Goal: Task Accomplishment & Management: Use online tool/utility

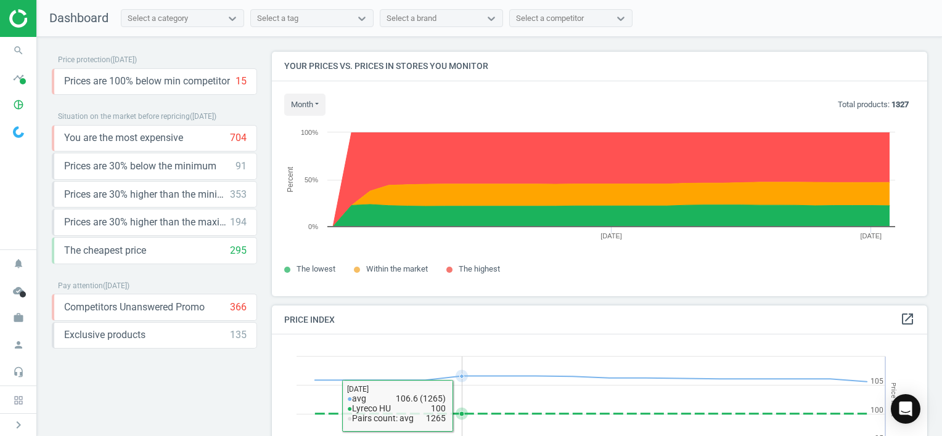
scroll to position [303, 664]
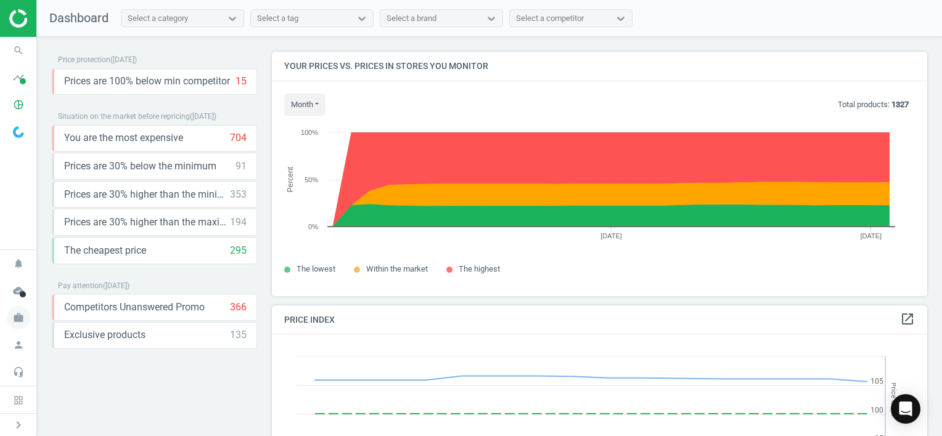
click at [17, 318] on icon "work" at bounding box center [18, 317] width 23 height 23
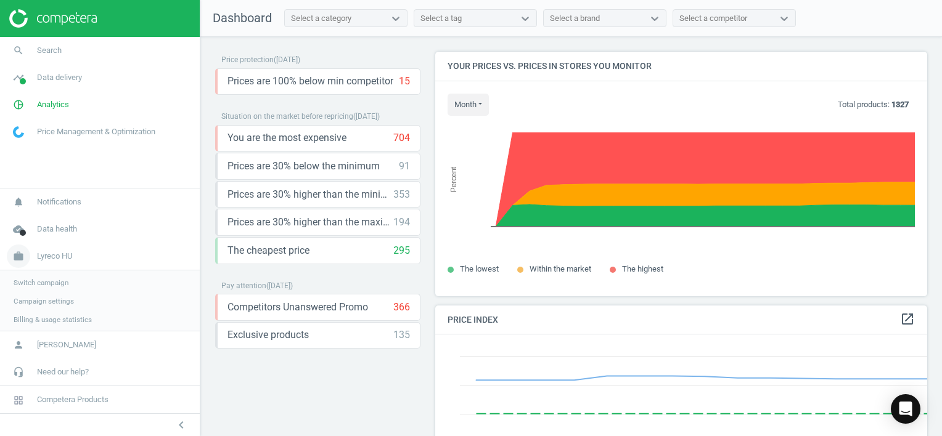
scroll to position [6, 6]
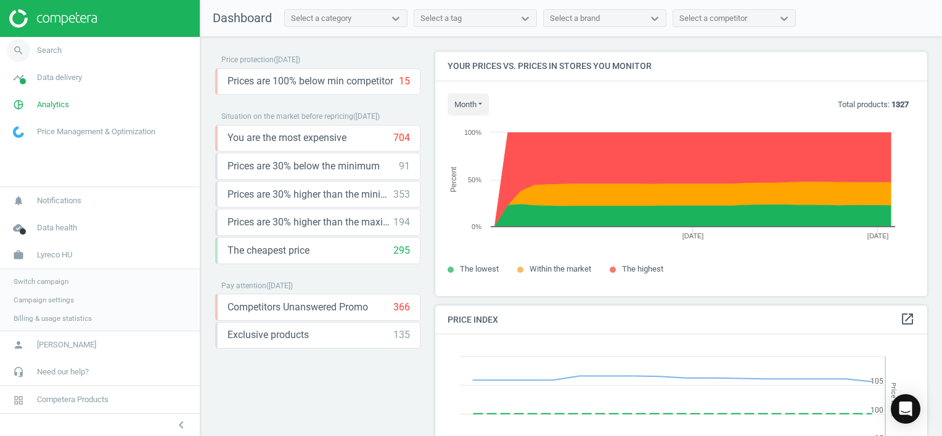
click at [20, 52] on icon "search" at bounding box center [18, 50] width 23 height 23
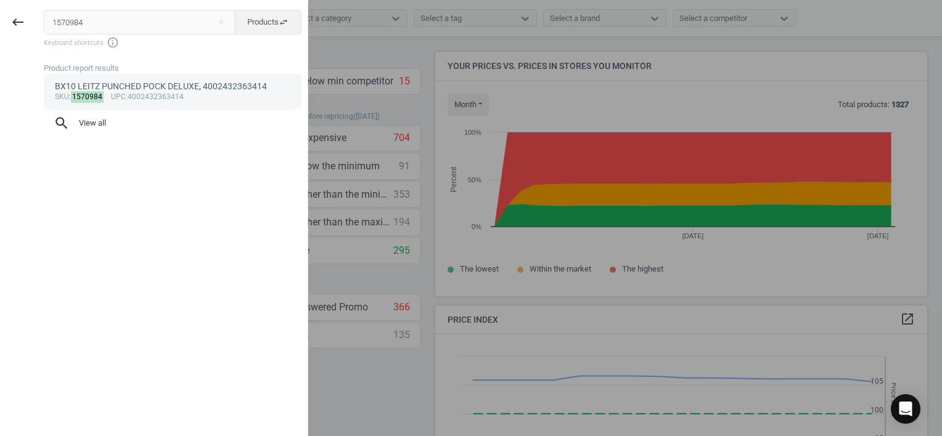
type input "1570984"
click at [131, 89] on div "BX10 LEITZ PUNCHED POCK DELUXE, 4002432363414" at bounding box center [173, 87] width 236 height 12
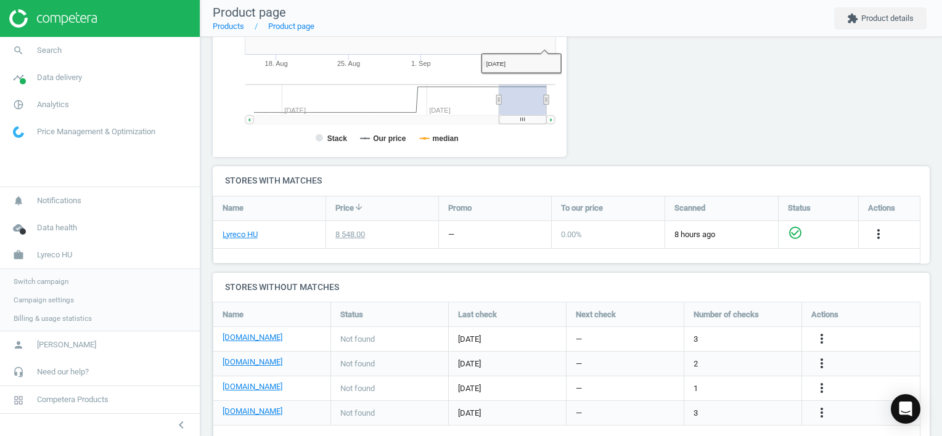
scroll to position [313, 0]
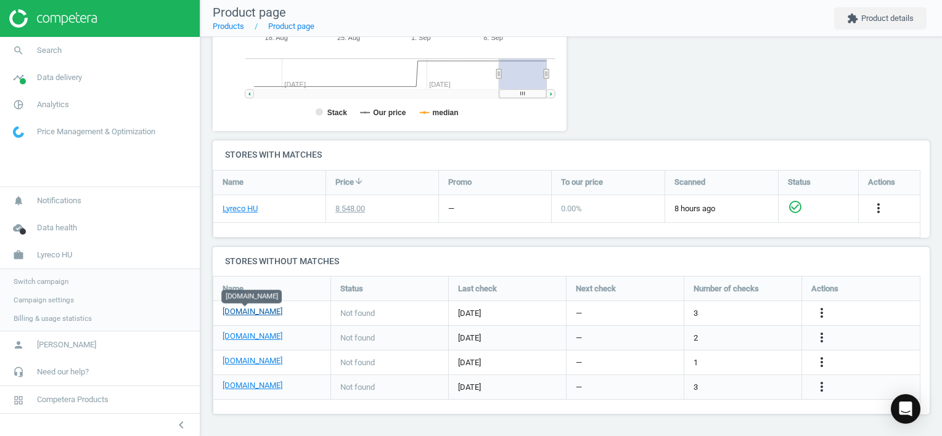
click at [251, 310] on link "[DOMAIN_NAME]" at bounding box center [252, 311] width 60 height 11
click at [818, 315] on icon "more_vert" at bounding box center [821, 313] width 15 height 15
click at [723, 309] on link "Edit URL/product option" at bounding box center [724, 313] width 169 height 19
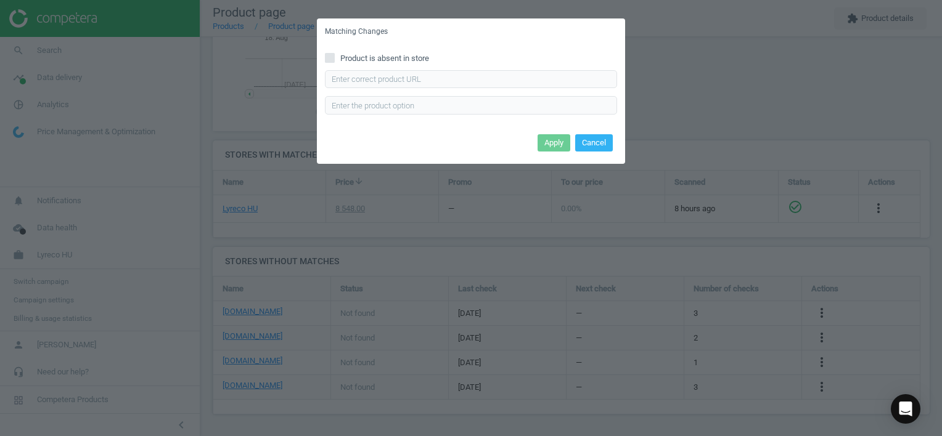
click at [451, 89] on div "Enter correct product url" at bounding box center [471, 92] width 292 height 44
click at [452, 79] on input "text" at bounding box center [471, 79] width 292 height 18
paste input "[URL][DOMAIN_NAME]"
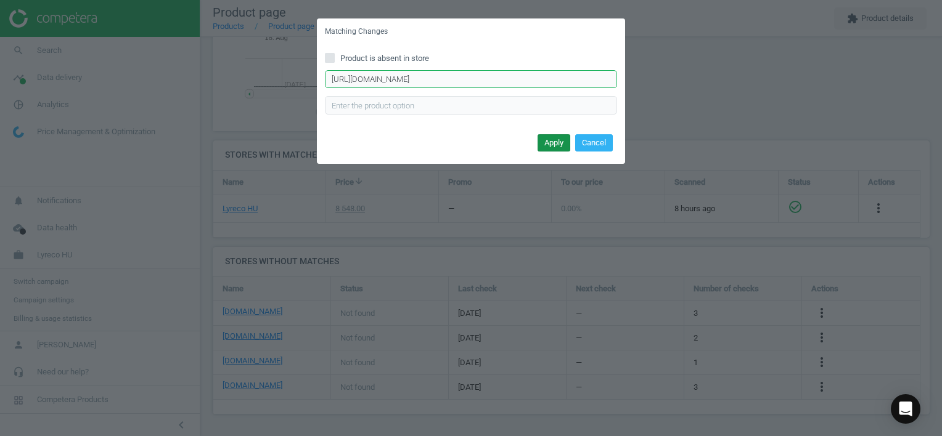
type input "[URL][DOMAIN_NAME]"
click at [545, 144] on button "Apply" at bounding box center [553, 142] width 33 height 17
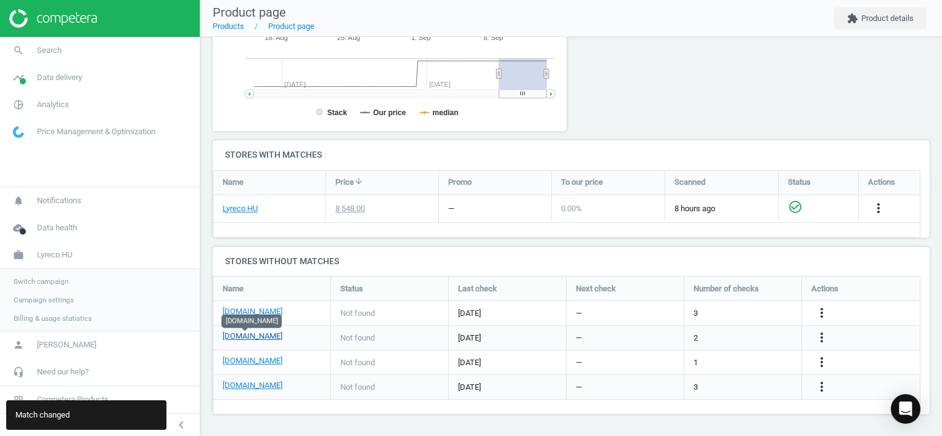
click at [250, 335] on link "[DOMAIN_NAME]" at bounding box center [252, 336] width 60 height 11
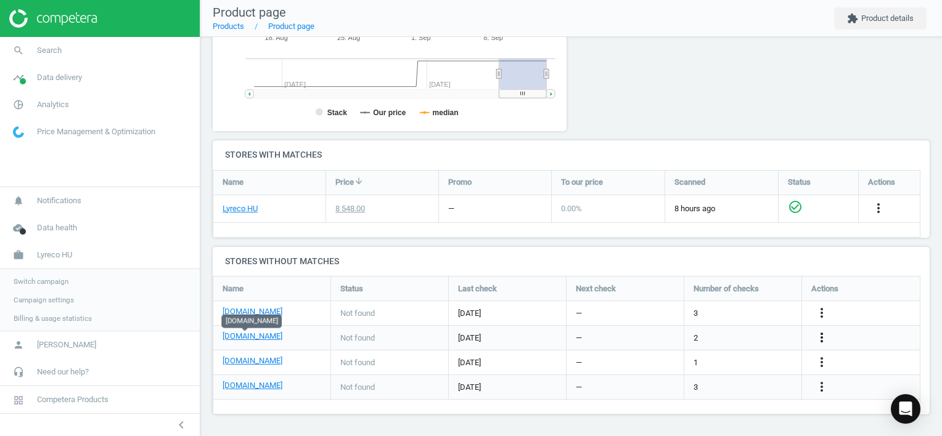
click at [821, 335] on icon "more_vert" at bounding box center [821, 337] width 15 height 15
click at [749, 338] on link "Edit URL/product option" at bounding box center [724, 337] width 169 height 19
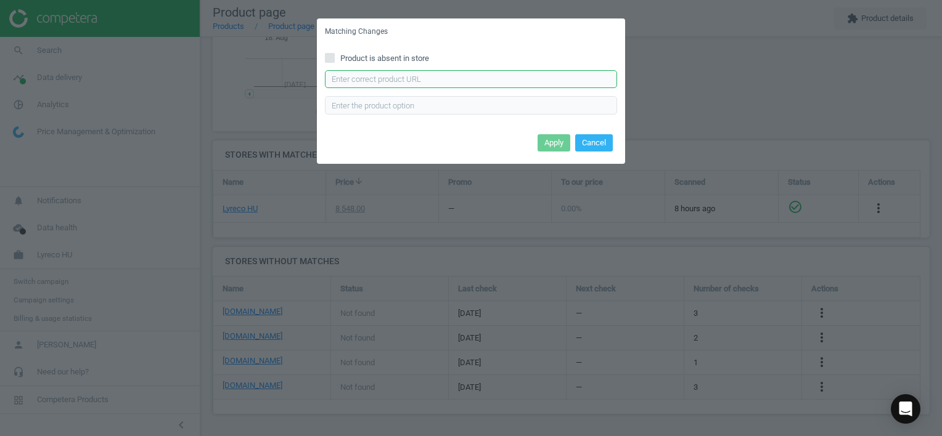
click at [475, 78] on input "text" at bounding box center [471, 79] width 292 height 18
paste input "[URL][DOMAIN_NAME]"
type input "[URL][DOMAIN_NAME]"
click at [550, 142] on button "Apply" at bounding box center [553, 142] width 33 height 17
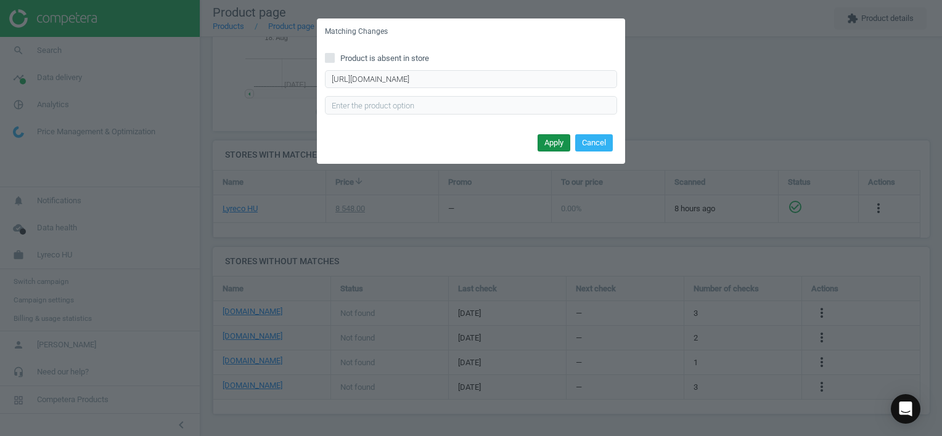
scroll to position [0, 0]
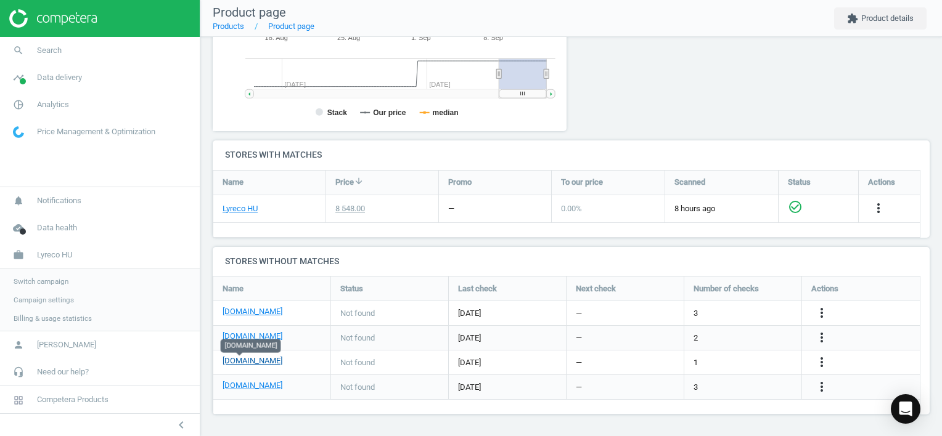
click at [238, 365] on link "[DOMAIN_NAME]" at bounding box center [252, 361] width 60 height 11
click at [817, 363] on icon "more_vert" at bounding box center [821, 362] width 15 height 15
click at [719, 362] on link "Edit URL/product option" at bounding box center [724, 362] width 169 height 19
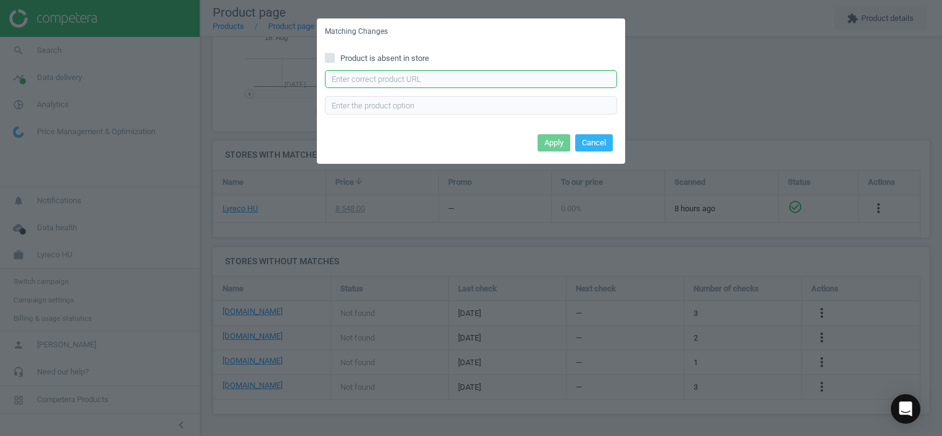
drag, startPoint x: 410, startPoint y: 75, endPoint x: 455, endPoint y: 98, distance: 50.7
click at [410, 75] on input "text" at bounding box center [471, 79] width 292 height 18
paste input "[URL][DOMAIN_NAME]"
type input "[URL][DOMAIN_NAME]"
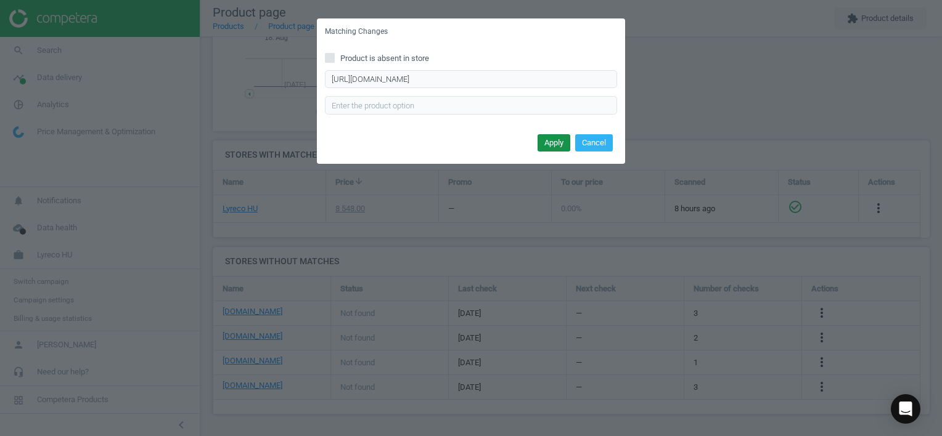
click at [555, 141] on button "Apply" at bounding box center [553, 142] width 33 height 17
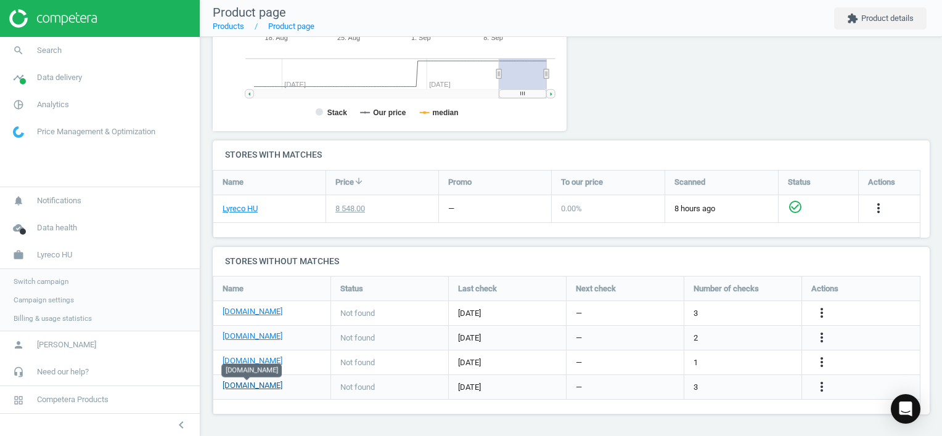
click at [242, 389] on link "[DOMAIN_NAME]" at bounding box center [252, 385] width 60 height 11
click at [818, 387] on icon "more_vert" at bounding box center [821, 387] width 15 height 15
click at [722, 384] on link "Edit URL/product option" at bounding box center [724, 387] width 169 height 19
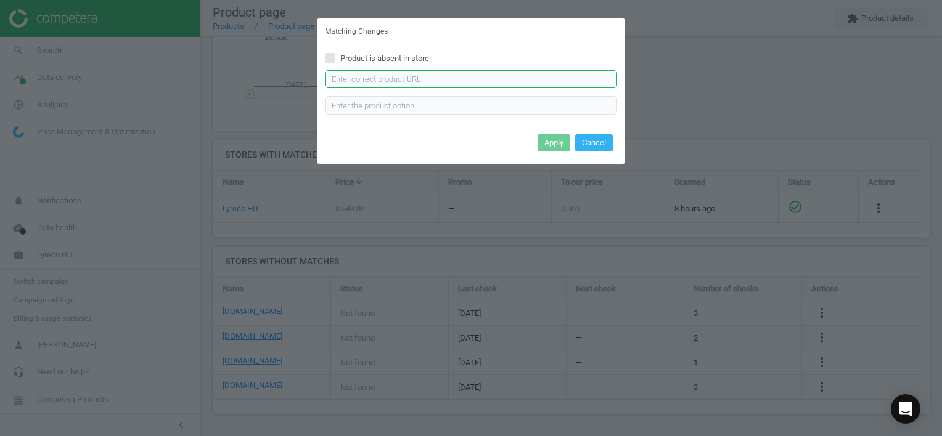
click at [487, 72] on input "text" at bounding box center [471, 79] width 292 height 18
paste input "[URL][DOMAIN_NAME]"
type input "[URL][DOMAIN_NAME]"
click at [559, 144] on button "Apply" at bounding box center [553, 142] width 33 height 17
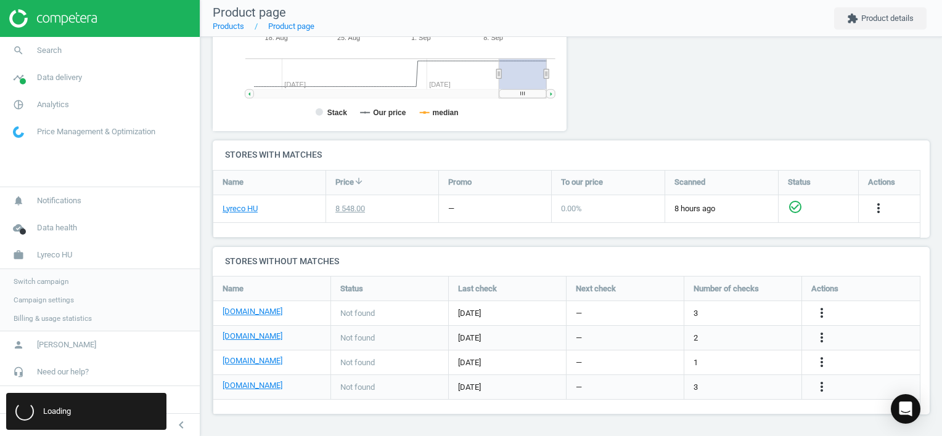
scroll to position [0, 0]
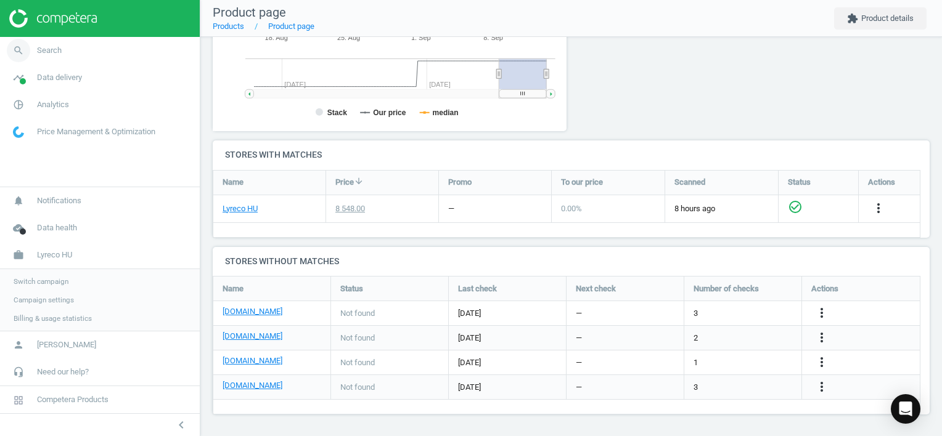
click at [30, 41] on span "search" at bounding box center [18, 50] width 37 height 27
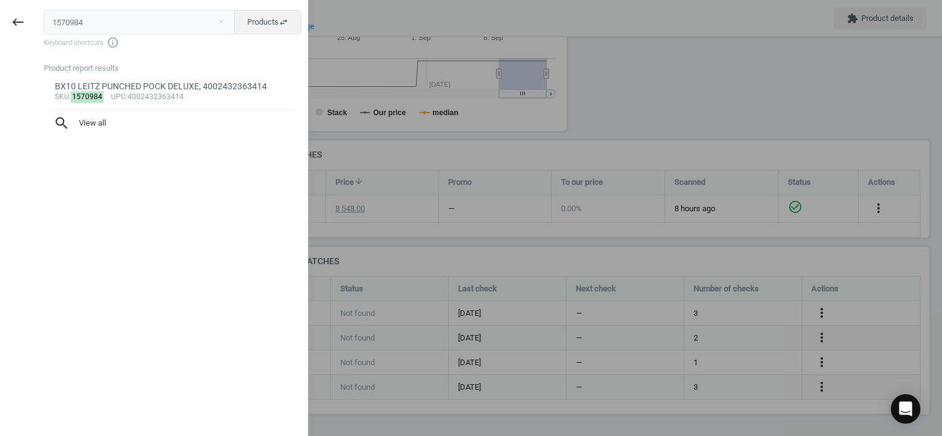
drag, startPoint x: 106, startPoint y: 26, endPoint x: -2, endPoint y: 15, distance: 109.0
click at [0, 15] on html "Group 2 Created with Sketch. ic/cloud_download/grey600 Created with Sketch. gra…" at bounding box center [471, 218] width 942 height 436
type input "7011813"
click at [149, 102] on div "sku : 7011813 upc :8591199685038" at bounding box center [173, 97] width 236 height 10
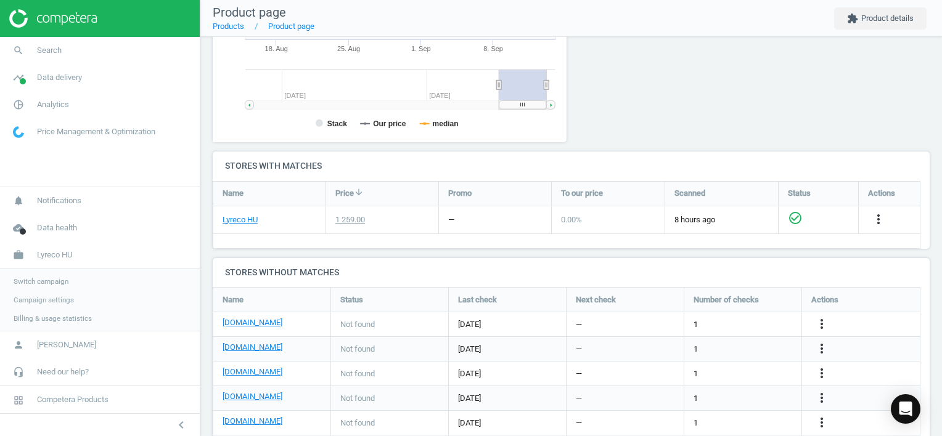
scroll to position [266, 368]
click at [822, 320] on icon "more_vert" at bounding box center [821, 324] width 15 height 15
click at [723, 324] on link "Edit URL/product option" at bounding box center [724, 323] width 169 height 19
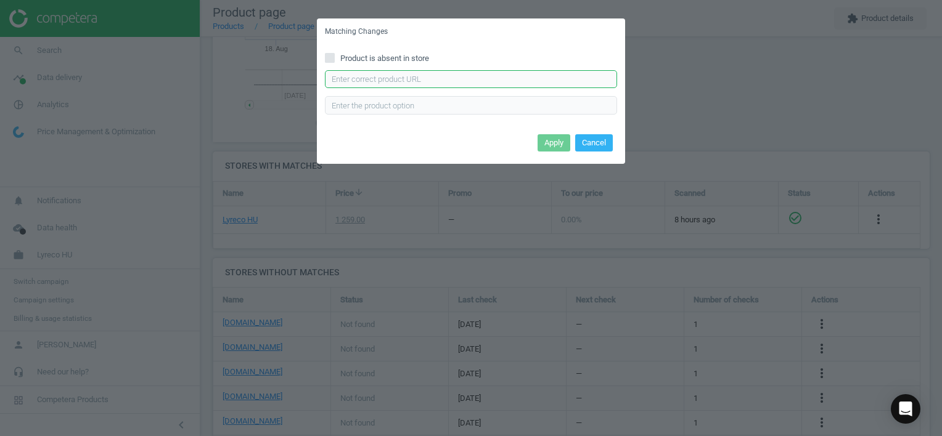
click at [449, 73] on input "text" at bounding box center [471, 79] width 292 height 18
paste input "[URL][DOMAIN_NAME]"
type input "[URL][DOMAIN_NAME]"
click at [548, 139] on button "Apply" at bounding box center [553, 142] width 33 height 17
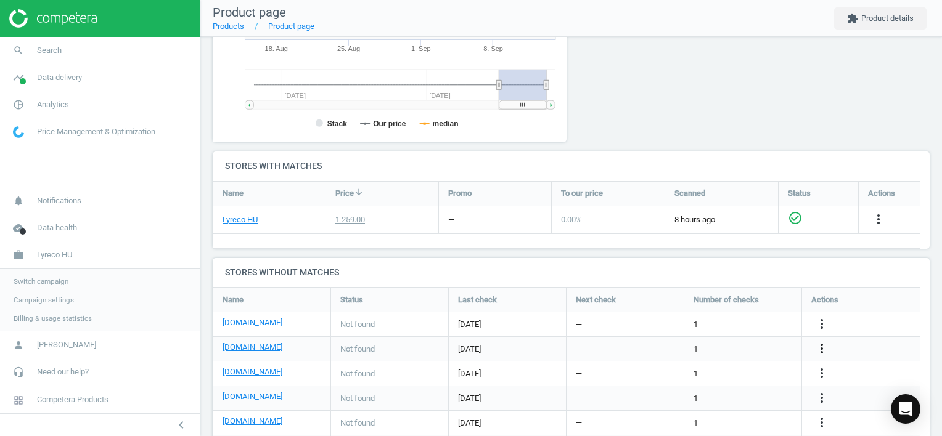
click at [820, 349] on icon "more_vert" at bounding box center [821, 348] width 15 height 15
click at [735, 349] on link "Edit URL/product option" at bounding box center [724, 348] width 169 height 19
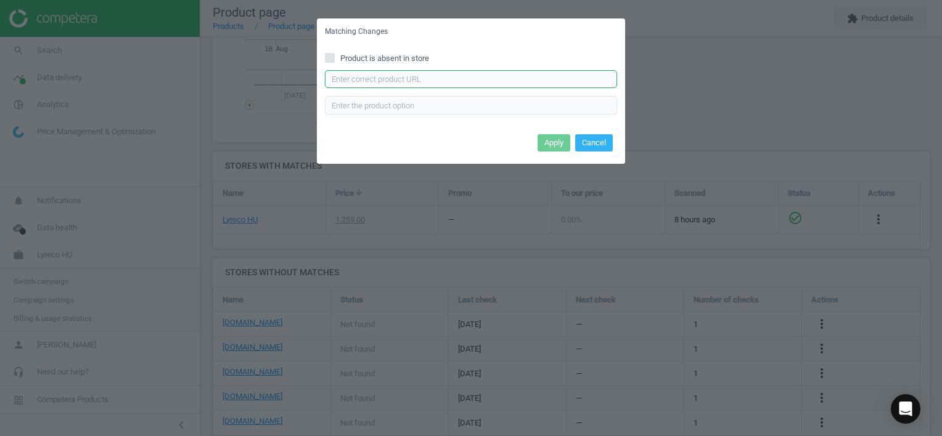
click at [516, 83] on input "text" at bounding box center [471, 79] width 292 height 18
paste input "[URL][DOMAIN_NAME]"
type input "[URL][DOMAIN_NAME]"
click at [554, 143] on button "Apply" at bounding box center [553, 142] width 33 height 17
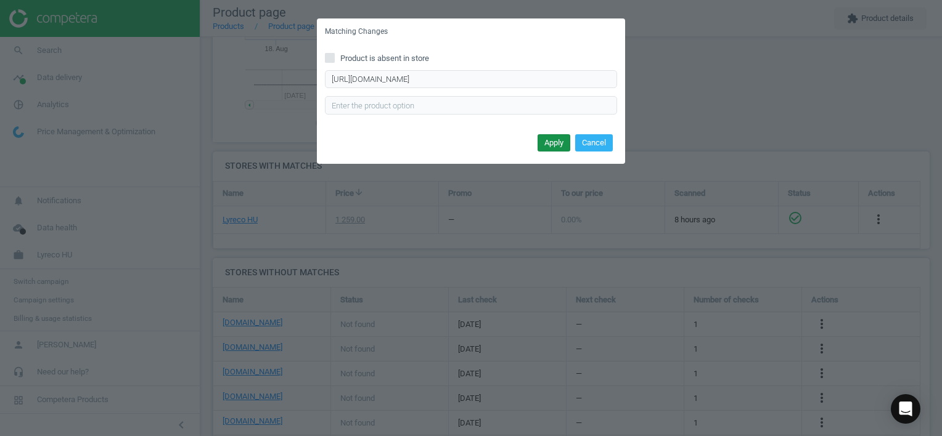
scroll to position [0, 0]
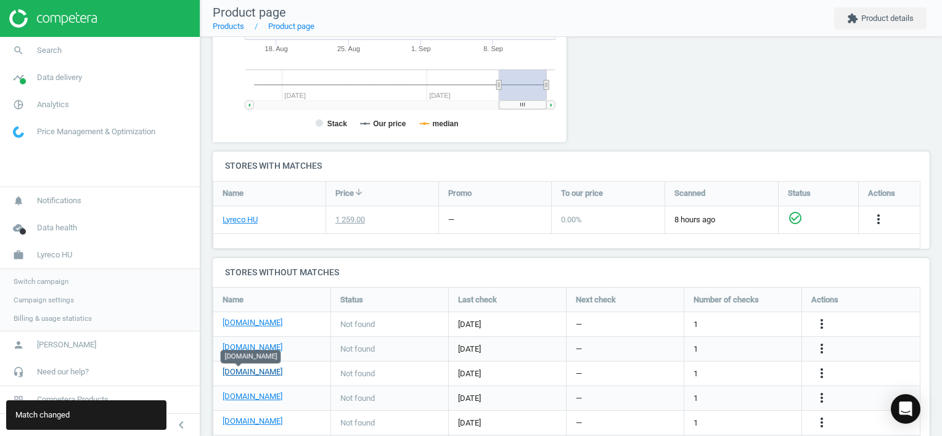
click at [242, 373] on link "[DOMAIN_NAME]" at bounding box center [252, 372] width 60 height 11
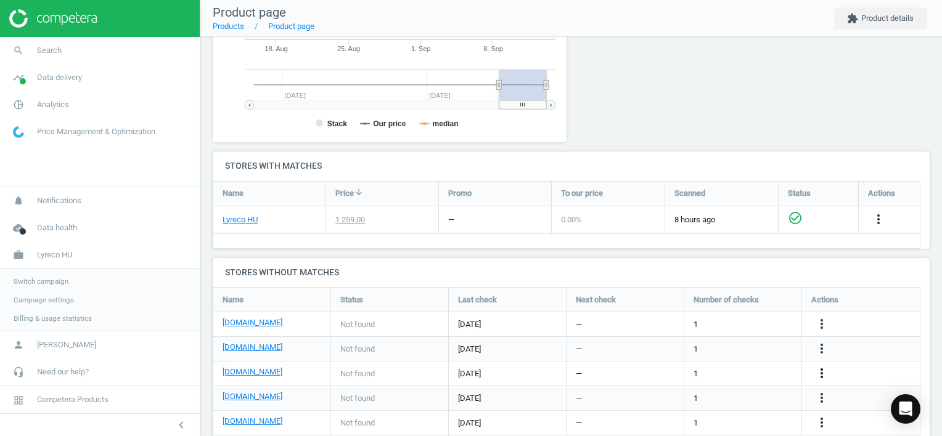
click at [823, 370] on icon "more_vert" at bounding box center [821, 373] width 15 height 15
click at [752, 369] on link "Edit URL/product option" at bounding box center [724, 373] width 169 height 19
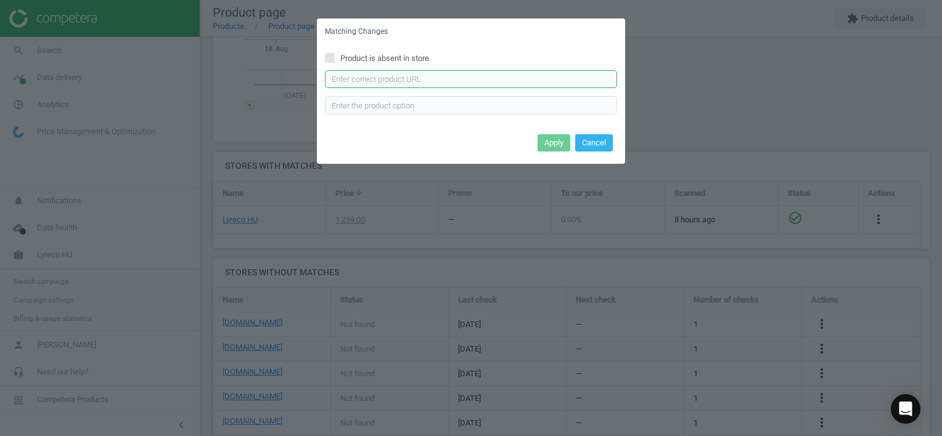
click at [531, 81] on input "text" at bounding box center [471, 79] width 292 height 18
paste input "[URL][DOMAIN_NAME][PERSON_NAME]"
type input "[URL][DOMAIN_NAME][PERSON_NAME]"
click at [548, 141] on button "Apply" at bounding box center [553, 142] width 33 height 17
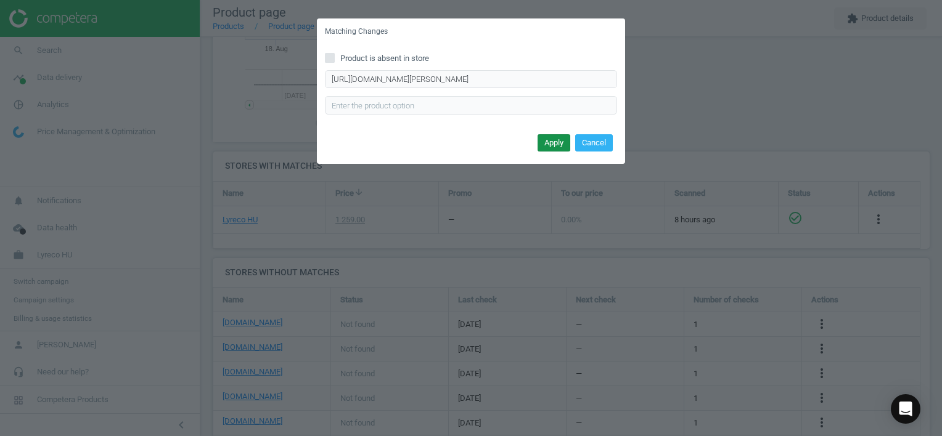
scroll to position [0, 0]
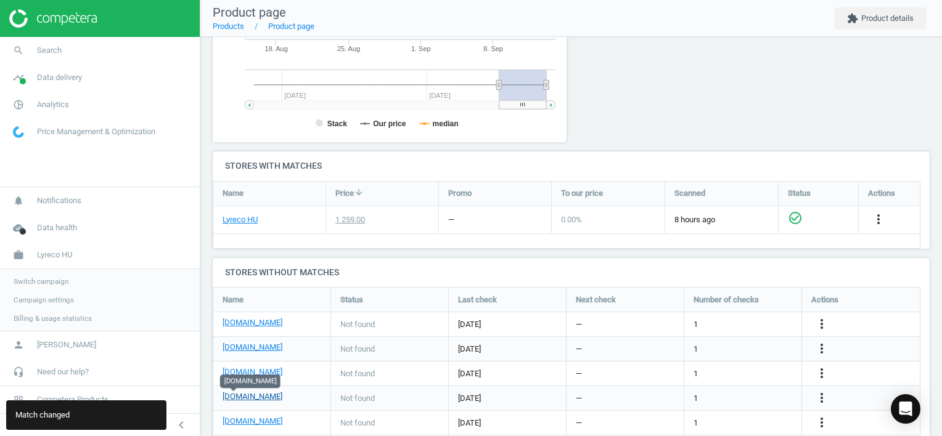
click at [238, 397] on link "[DOMAIN_NAME]" at bounding box center [252, 396] width 60 height 11
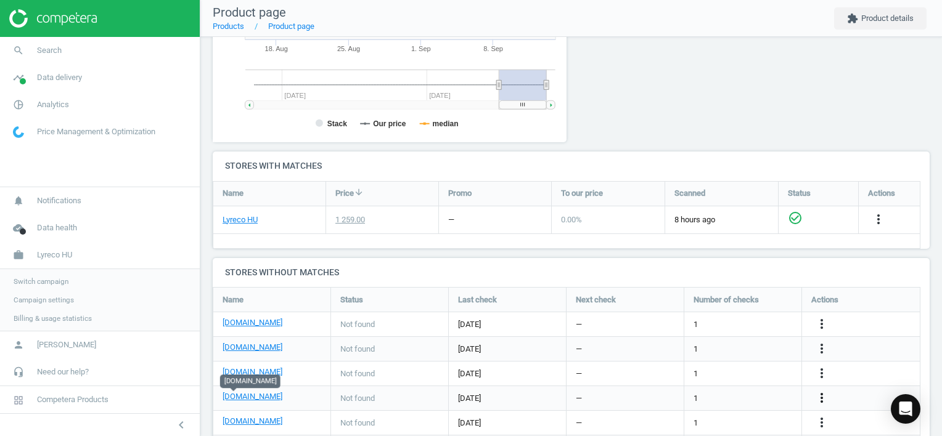
click at [820, 394] on icon "more_vert" at bounding box center [821, 398] width 15 height 15
click at [721, 394] on link "Edit URL/product option" at bounding box center [724, 397] width 169 height 19
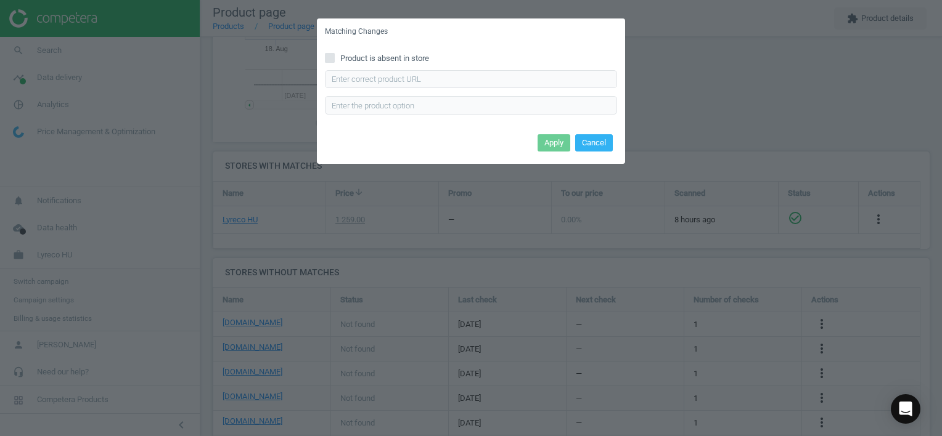
click at [348, 53] on span "Product is absent in store" at bounding box center [385, 58] width 94 height 11
click at [334, 54] on input "Product is absent in store" at bounding box center [330, 58] width 8 height 8
checkbox input "true"
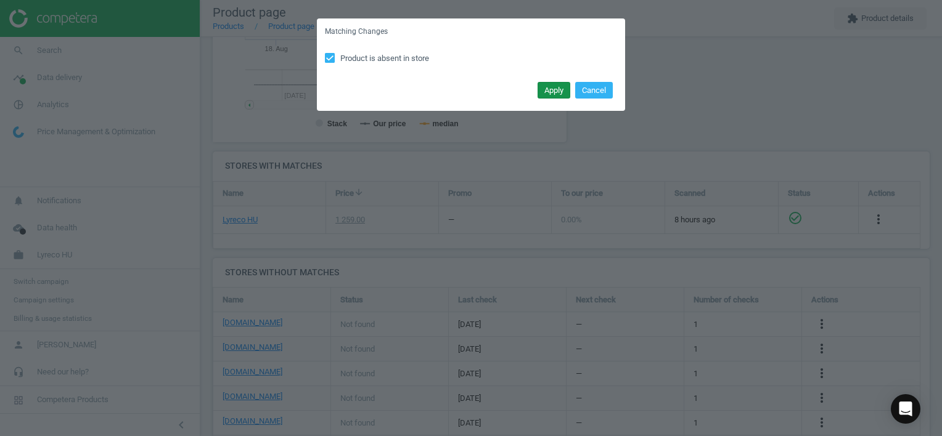
click at [555, 85] on button "Apply" at bounding box center [553, 90] width 33 height 17
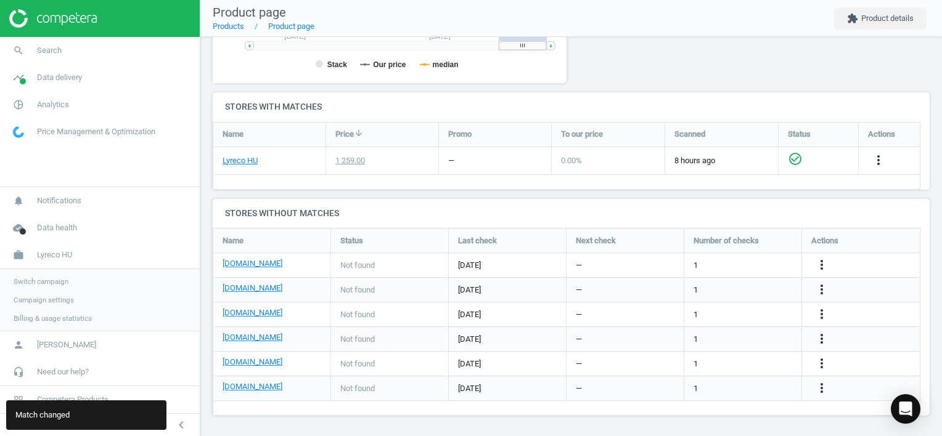
scroll to position [362, 0]
click at [239, 361] on link "[DOMAIN_NAME]" at bounding box center [252, 361] width 60 height 11
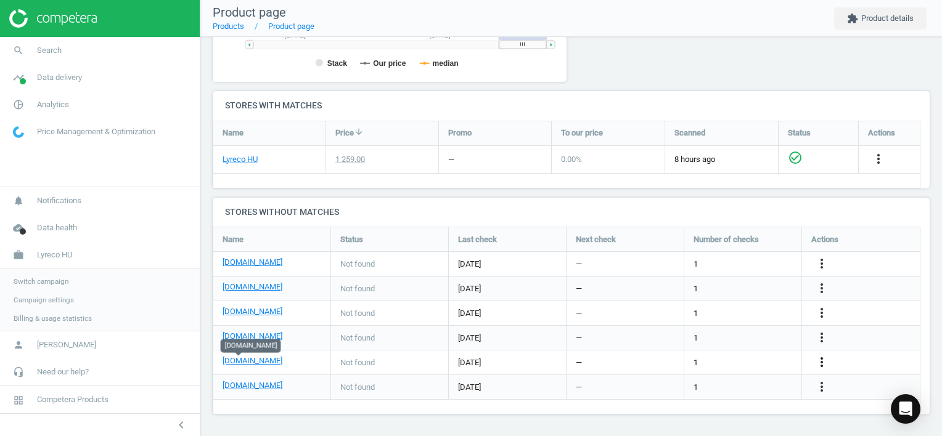
click at [823, 362] on icon "more_vert" at bounding box center [821, 362] width 15 height 15
click at [824, 362] on icon "more_vert" at bounding box center [821, 362] width 15 height 15
click at [819, 362] on icon "more_vert" at bounding box center [821, 362] width 15 height 15
click at [749, 364] on link "Edit URL/product option" at bounding box center [724, 362] width 169 height 19
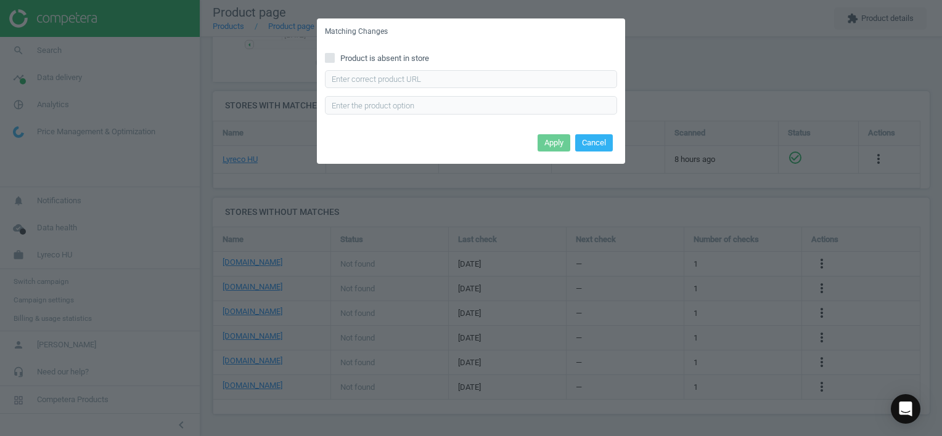
click at [380, 53] on span "Product is absent in store" at bounding box center [385, 58] width 94 height 11
drag, startPoint x: 380, startPoint y: 53, endPoint x: 334, endPoint y: 60, distance: 46.2
click at [330, 59] on input "Product is absent in store" at bounding box center [330, 58] width 8 height 8
checkbox input "true"
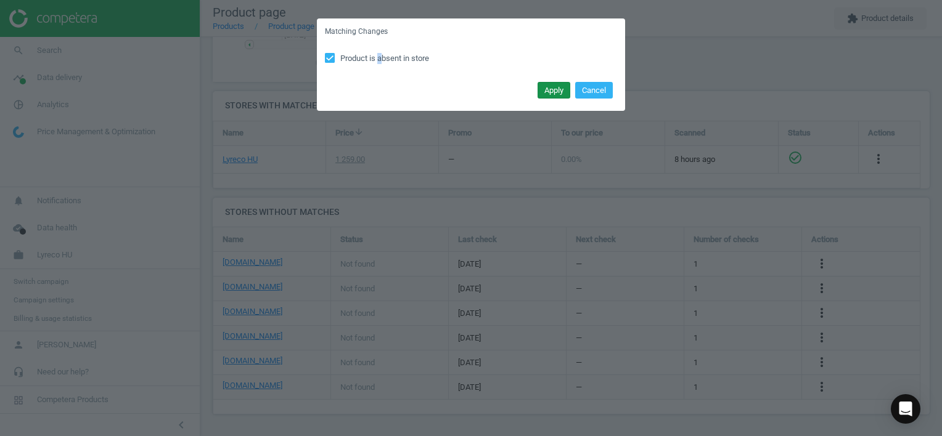
click at [545, 89] on button "Apply" at bounding box center [553, 90] width 33 height 17
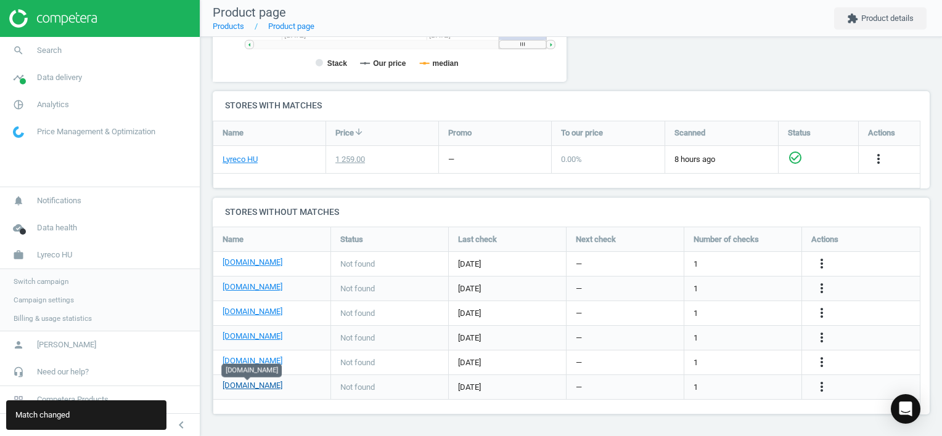
click at [239, 385] on link "[DOMAIN_NAME]" at bounding box center [252, 385] width 60 height 11
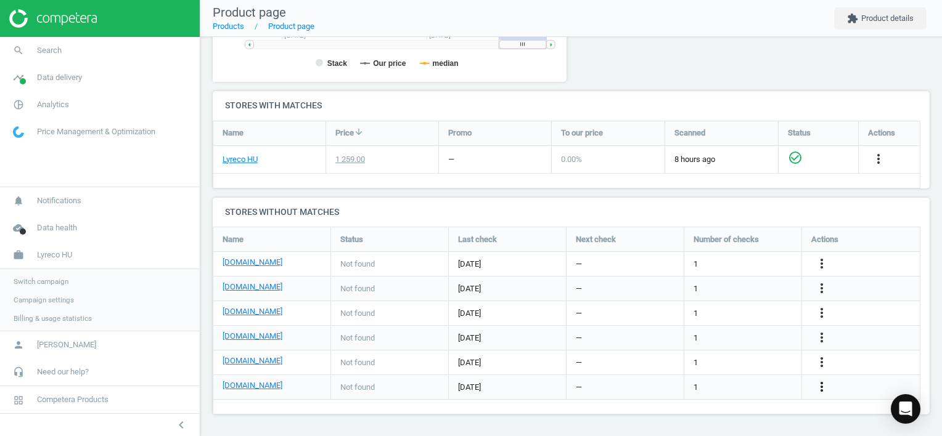
click at [821, 387] on icon "more_vert" at bounding box center [821, 387] width 15 height 15
click at [737, 383] on link "Edit URL/product option" at bounding box center [724, 387] width 169 height 19
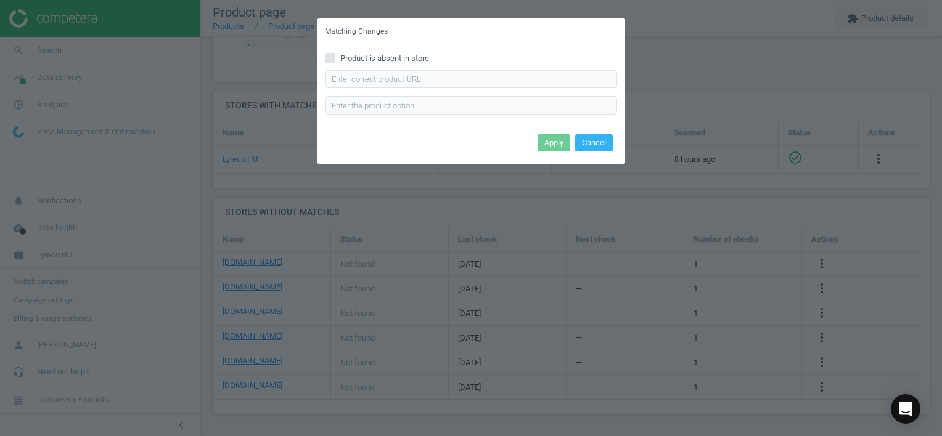
click at [335, 58] on label "Product is absent in store" at bounding box center [471, 58] width 292 height 11
click at [334, 58] on input "Product is absent in store" at bounding box center [330, 58] width 8 height 8
checkbox input "true"
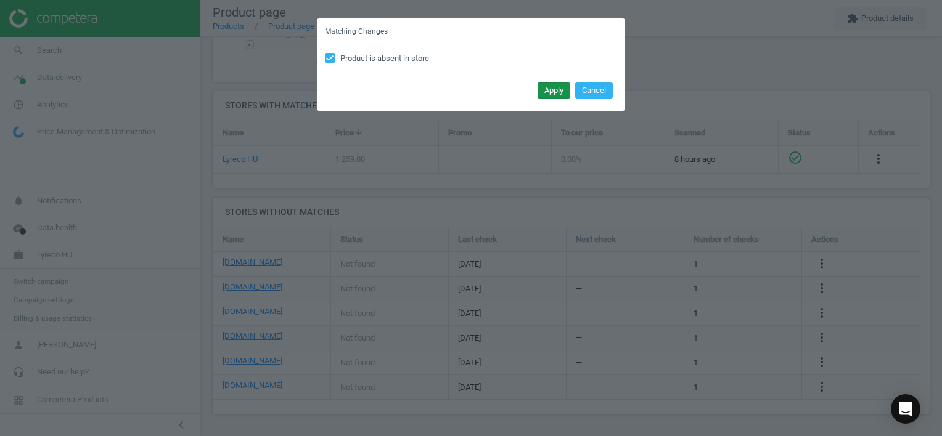
click at [557, 86] on button "Apply" at bounding box center [553, 90] width 33 height 17
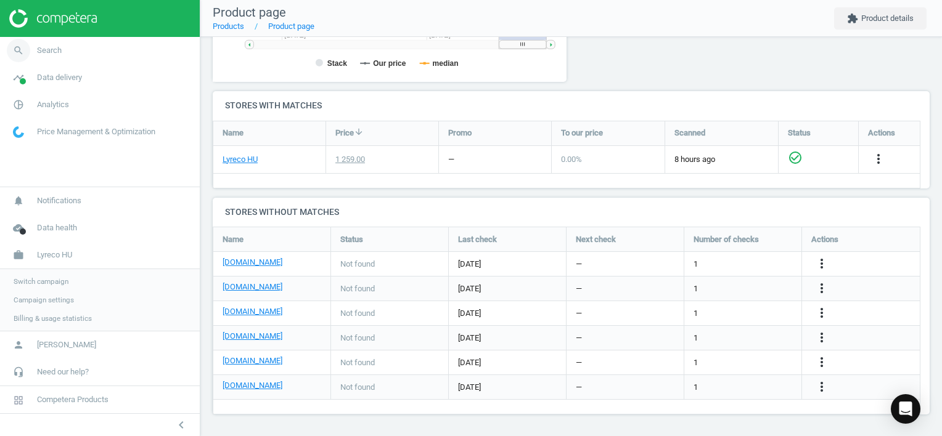
click at [12, 50] on icon "search" at bounding box center [18, 50] width 23 height 23
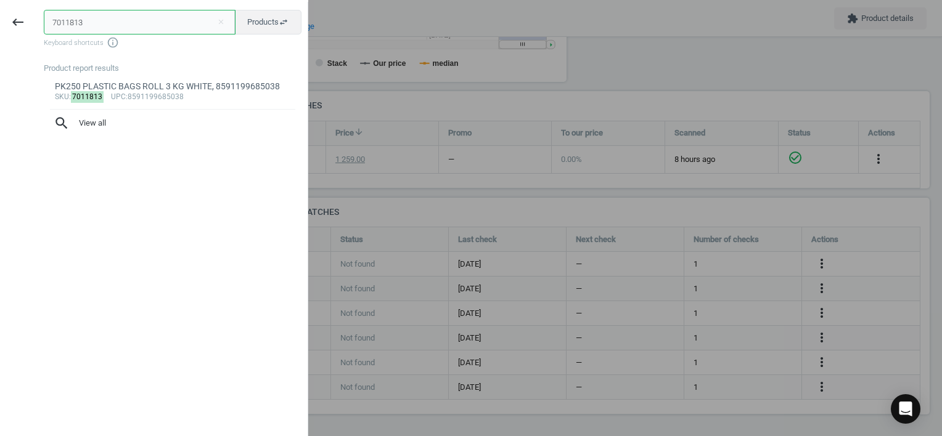
drag, startPoint x: 84, startPoint y: 18, endPoint x: -2, endPoint y: 21, distance: 86.3
click at [0, 21] on html "Group 2 Created with Sketch. ic/cloud_download/grey600 Created with Sketch. gra…" at bounding box center [471, 218] width 942 height 436
paste input "120799"
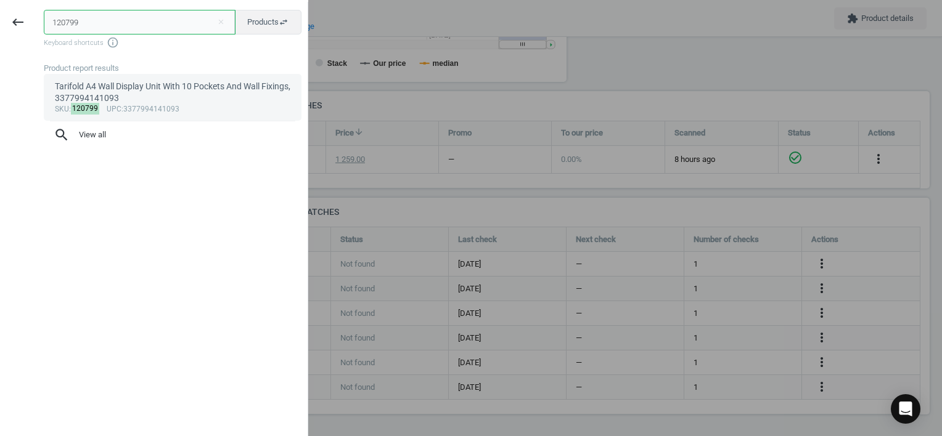
type input "120799"
click at [158, 98] on div "Tarifold A4 Wall Display Unit With 10 Pockets And Wall Fixings, 3377994141093" at bounding box center [173, 93] width 236 height 24
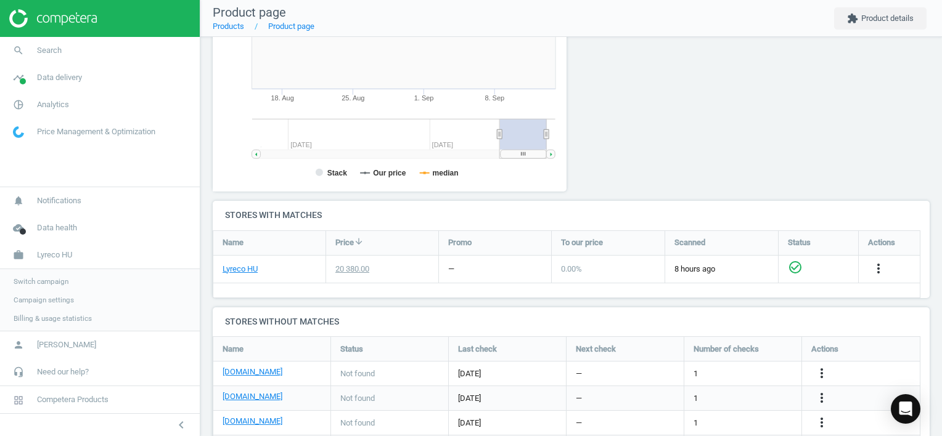
scroll to position [266, 368]
click at [820, 374] on icon "more_vert" at bounding box center [821, 373] width 15 height 15
click at [696, 370] on link "Edit URL/product option" at bounding box center [724, 373] width 169 height 19
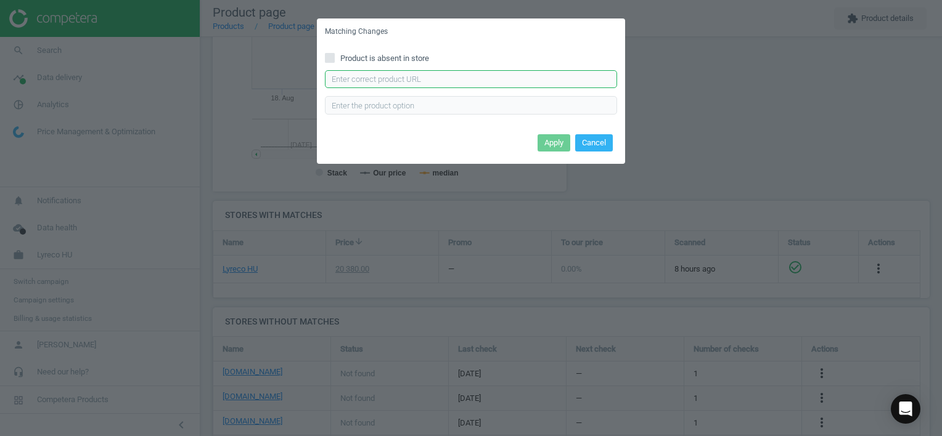
click at [449, 76] on input "text" at bounding box center [471, 79] width 292 height 18
paste input "[URL][DOMAIN_NAME]"
type input "[URL][DOMAIN_NAME]"
click at [555, 143] on button "Apply" at bounding box center [553, 142] width 33 height 17
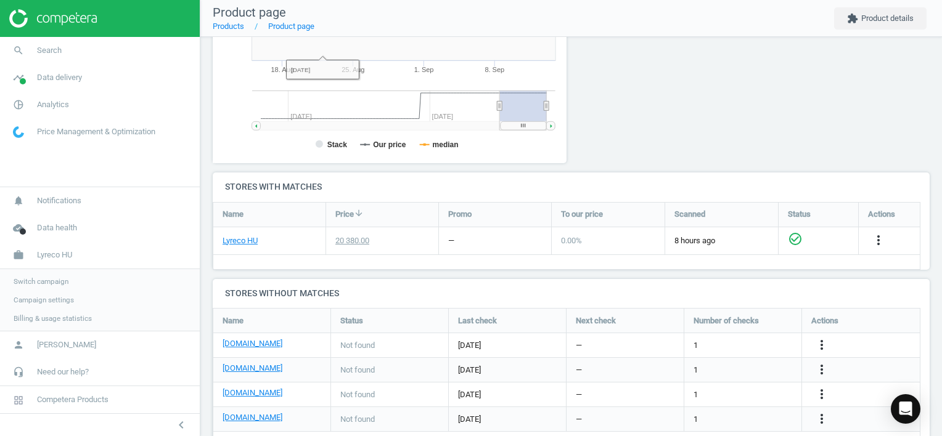
scroll to position [313, 0]
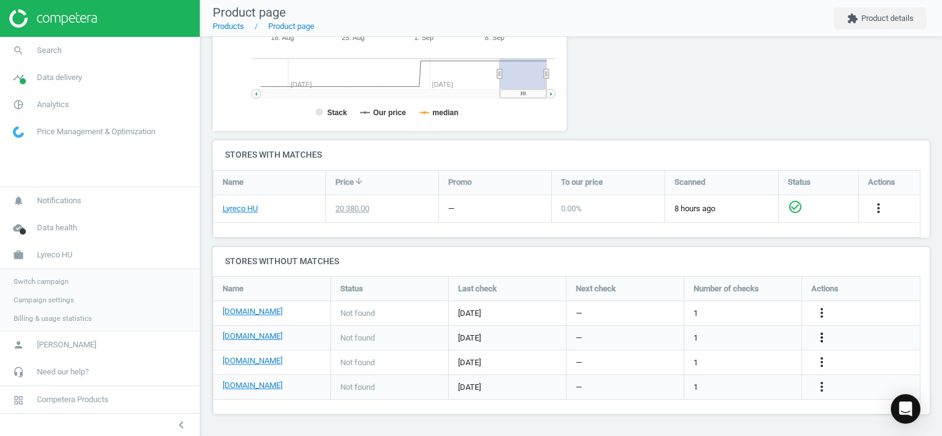
click at [820, 340] on icon "more_vert" at bounding box center [821, 337] width 15 height 15
click at [748, 340] on link "Edit URL/product option" at bounding box center [724, 337] width 169 height 19
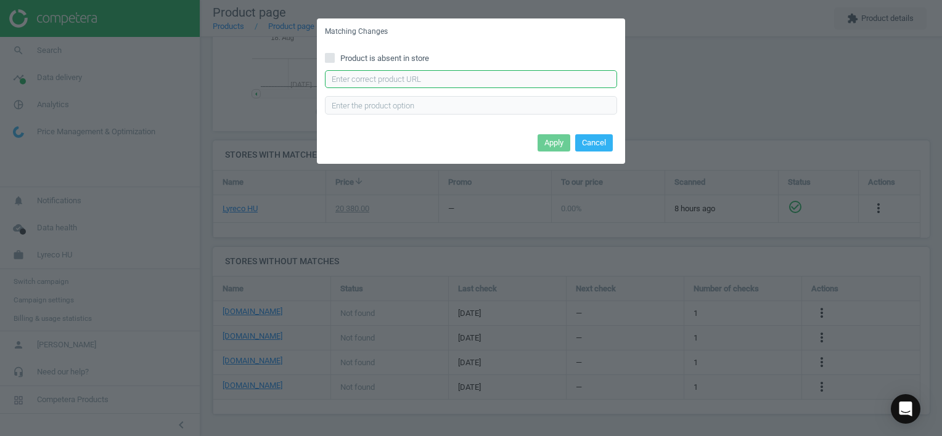
click at [515, 72] on input "text" at bounding box center [471, 79] width 292 height 18
paste input "[URL][DOMAIN_NAME]"
type input "[URL][DOMAIN_NAME]"
click at [553, 144] on button "Apply" at bounding box center [553, 142] width 33 height 17
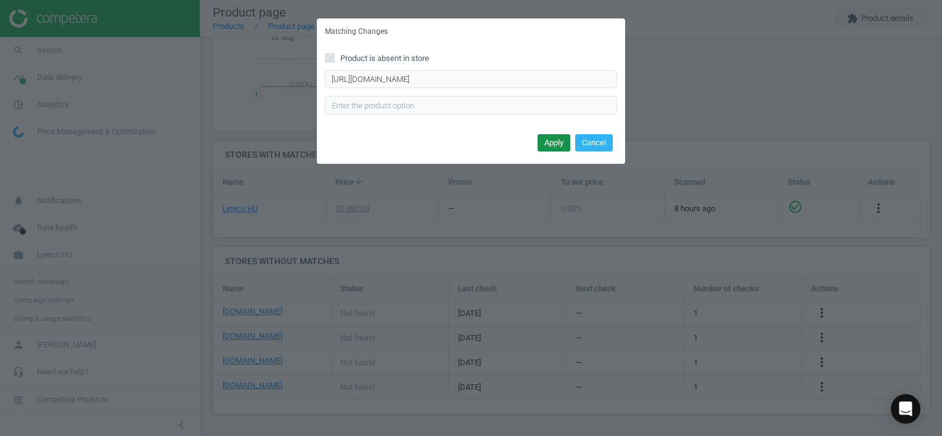
scroll to position [0, 0]
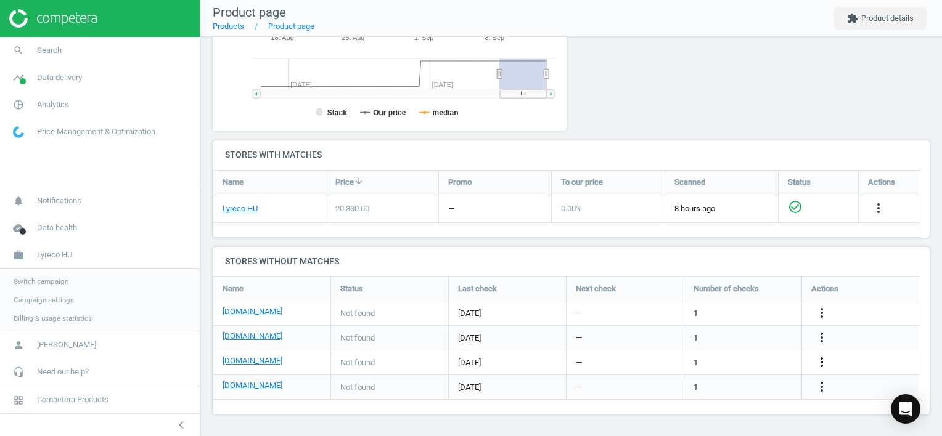
click at [821, 361] on icon "more_vert" at bounding box center [821, 362] width 15 height 15
click at [736, 354] on link "Edit URL/product option" at bounding box center [724, 362] width 169 height 19
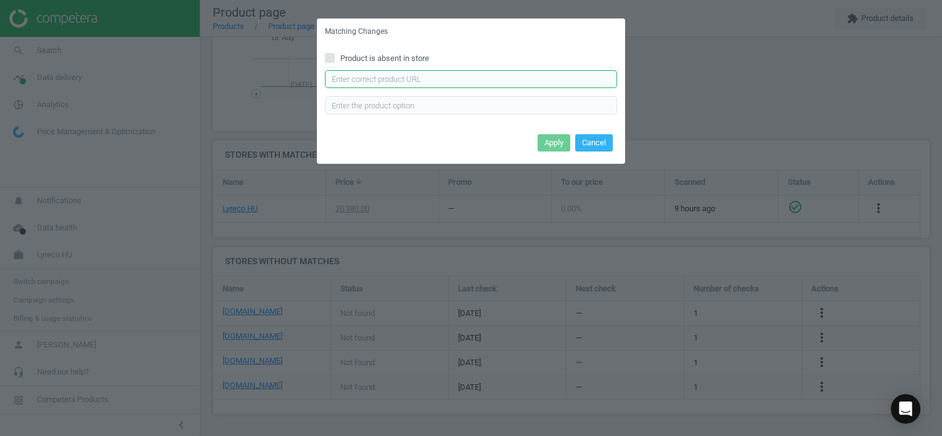
click at [468, 79] on input "text" at bounding box center [471, 79] width 292 height 18
paste input "[URL][DOMAIN_NAME]"
type input "[URL][DOMAIN_NAME]"
click at [550, 142] on button "Apply" at bounding box center [553, 142] width 33 height 17
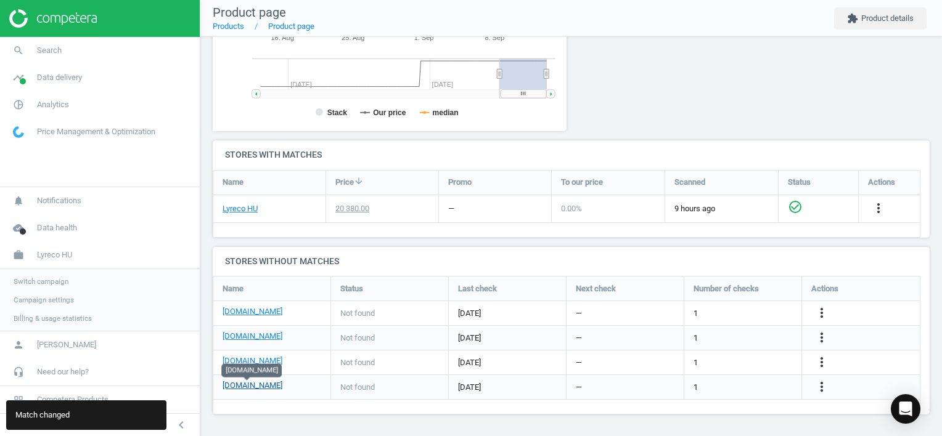
click at [247, 387] on link "[DOMAIN_NAME]" at bounding box center [252, 385] width 60 height 11
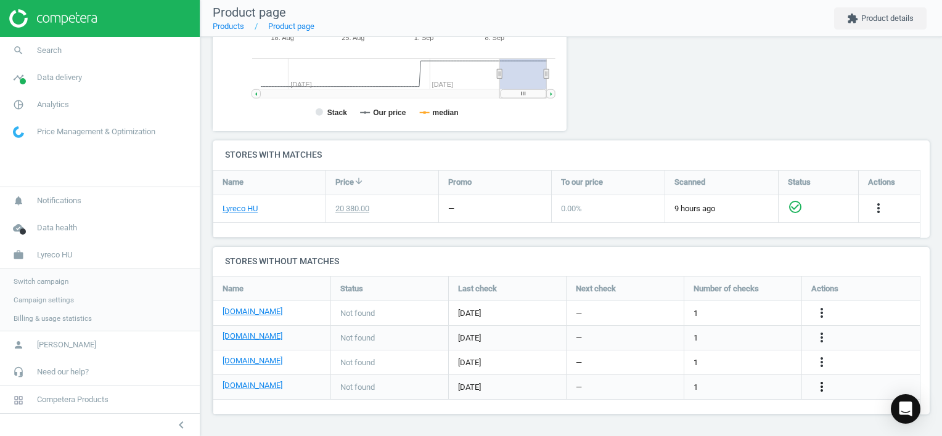
click at [819, 385] on icon "more_vert" at bounding box center [821, 387] width 15 height 15
click at [742, 386] on link "Edit URL/product option" at bounding box center [724, 387] width 169 height 19
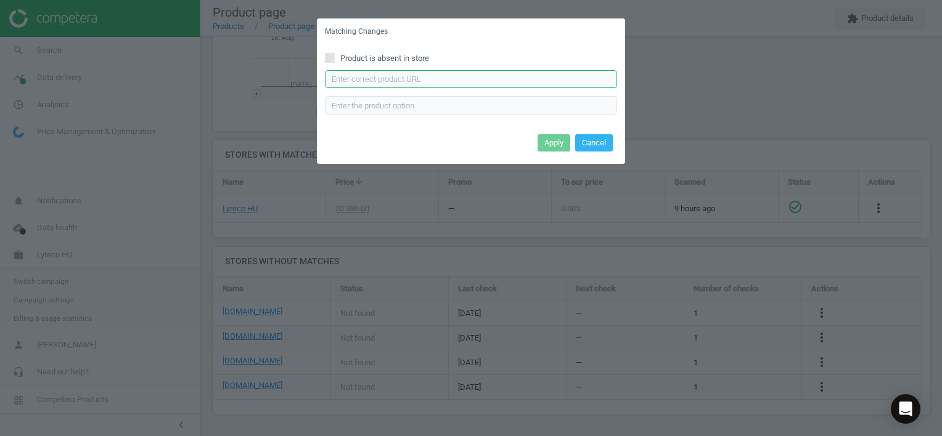
click at [419, 74] on input "text" at bounding box center [471, 79] width 292 height 18
paste input "[URL][DOMAIN_NAME]"
type input "[URL][DOMAIN_NAME]"
click at [555, 142] on button "Apply" at bounding box center [553, 142] width 33 height 17
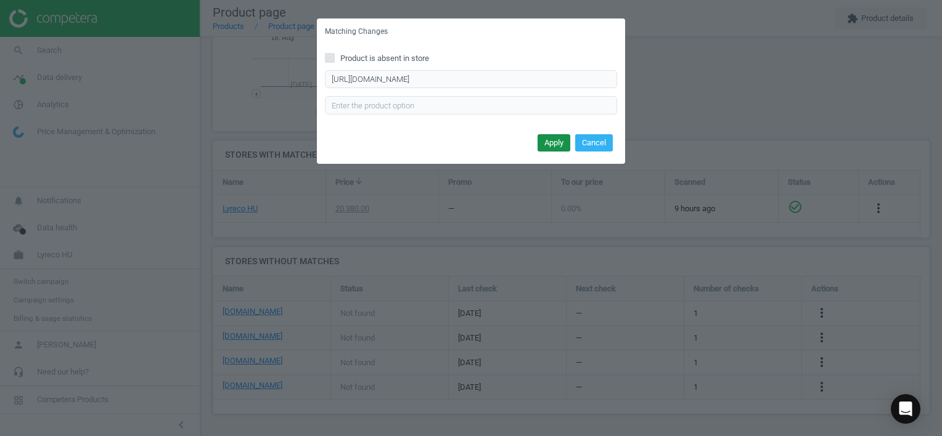
scroll to position [0, 0]
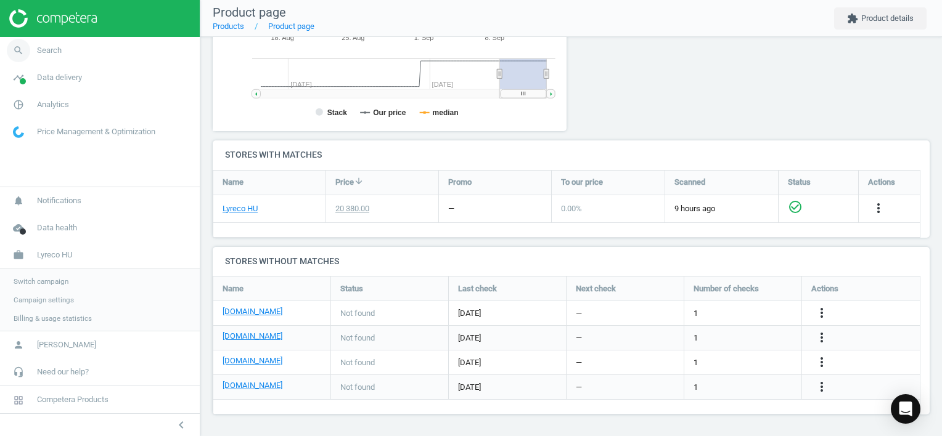
click at [37, 49] on span "Search" at bounding box center [49, 50] width 25 height 11
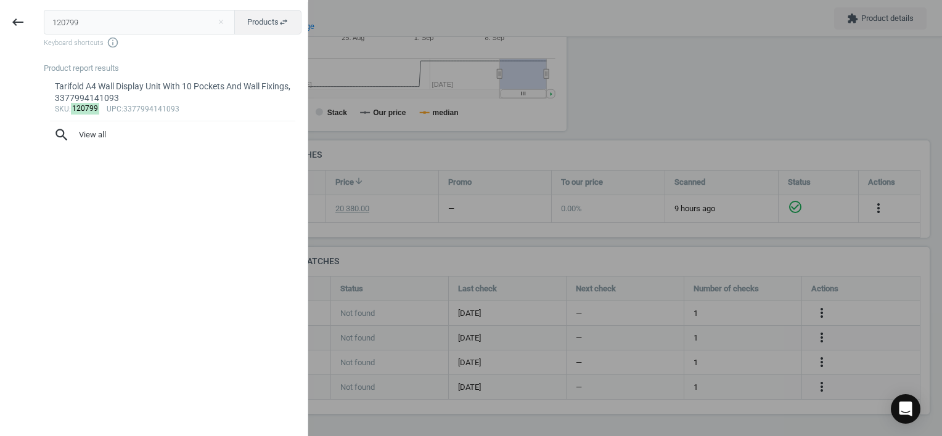
drag, startPoint x: 94, startPoint y: 19, endPoint x: -2, endPoint y: 17, distance: 96.2
click at [0, 17] on html "Group 2 Created with Sketch. ic/cloud_download/grey600 Created with Sketch. gra…" at bounding box center [471, 218] width 942 height 436
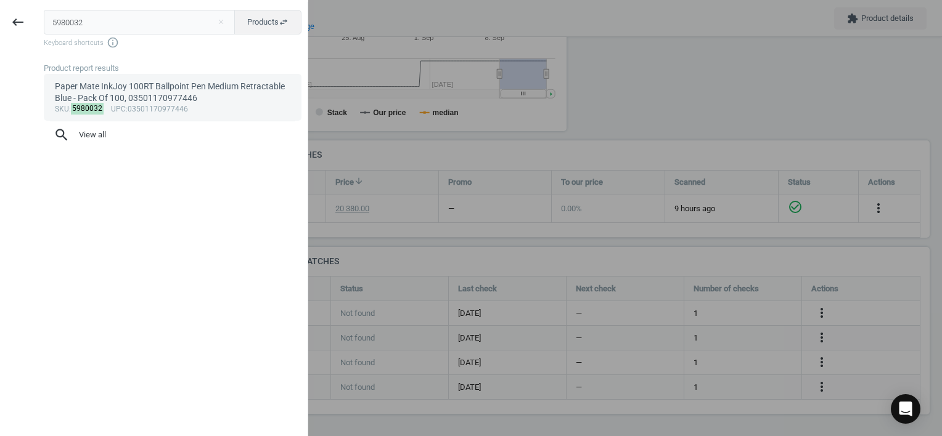
type input "5980032"
click at [170, 105] on div "sku : 5980032 upc :03501170977446" at bounding box center [173, 110] width 236 height 10
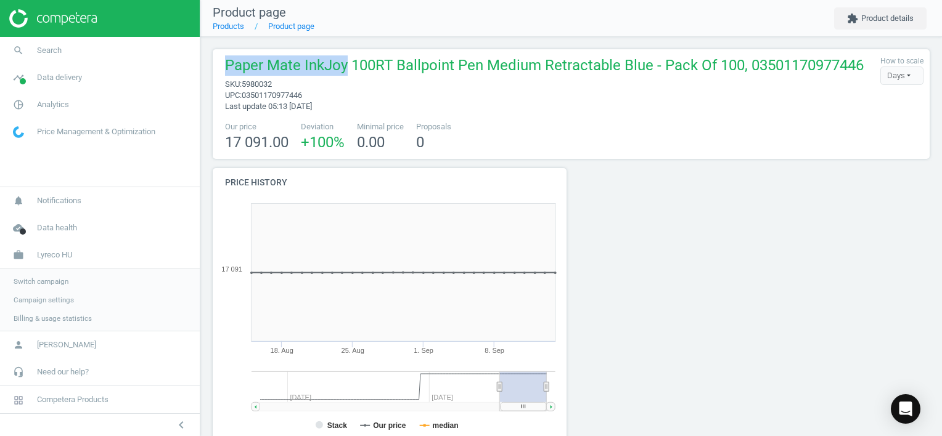
drag, startPoint x: 344, startPoint y: 66, endPoint x: 219, endPoint y: 65, distance: 125.7
click at [219, 65] on div "Paper Mate InkJoy 100RT Ballpoint Pen Medium Retractable Blue - Pack Of 100, 03…" at bounding box center [541, 83] width 645 height 57
copy span "Paper Mate InkJoy"
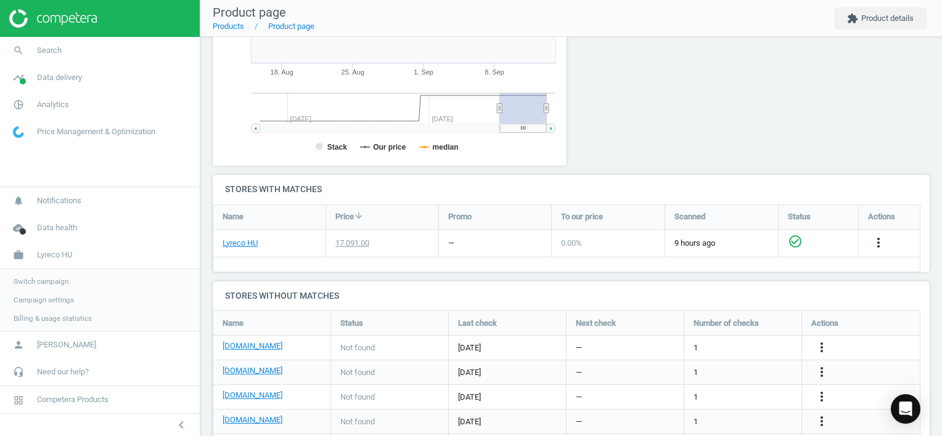
scroll to position [338, 0]
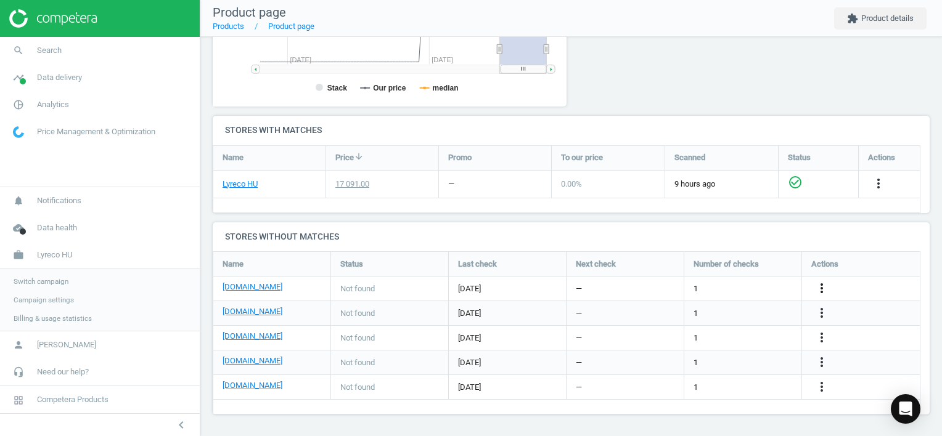
click at [818, 285] on icon "more_vert" at bounding box center [821, 288] width 15 height 15
click at [698, 287] on link "Edit URL/product option" at bounding box center [724, 288] width 169 height 19
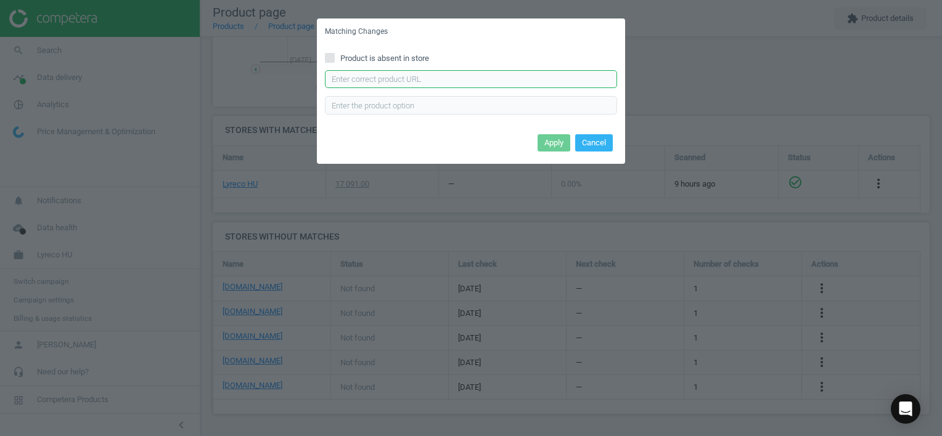
click at [387, 86] on input "text" at bounding box center [471, 79] width 292 height 18
paste input "[URL][DOMAIN_NAME]"
type input "[URL][DOMAIN_NAME]"
click at [556, 141] on button "Apply" at bounding box center [553, 142] width 33 height 17
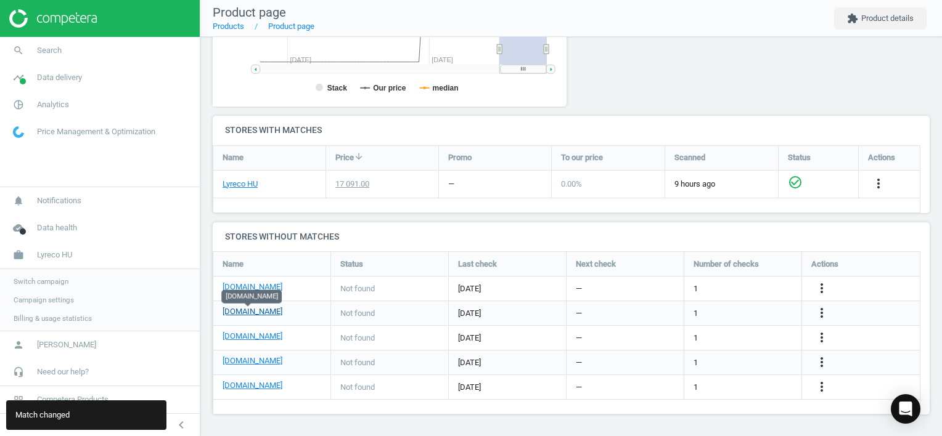
click at [255, 312] on link "[DOMAIN_NAME]" at bounding box center [252, 311] width 60 height 11
